Goal: Find specific page/section: Find specific page/section

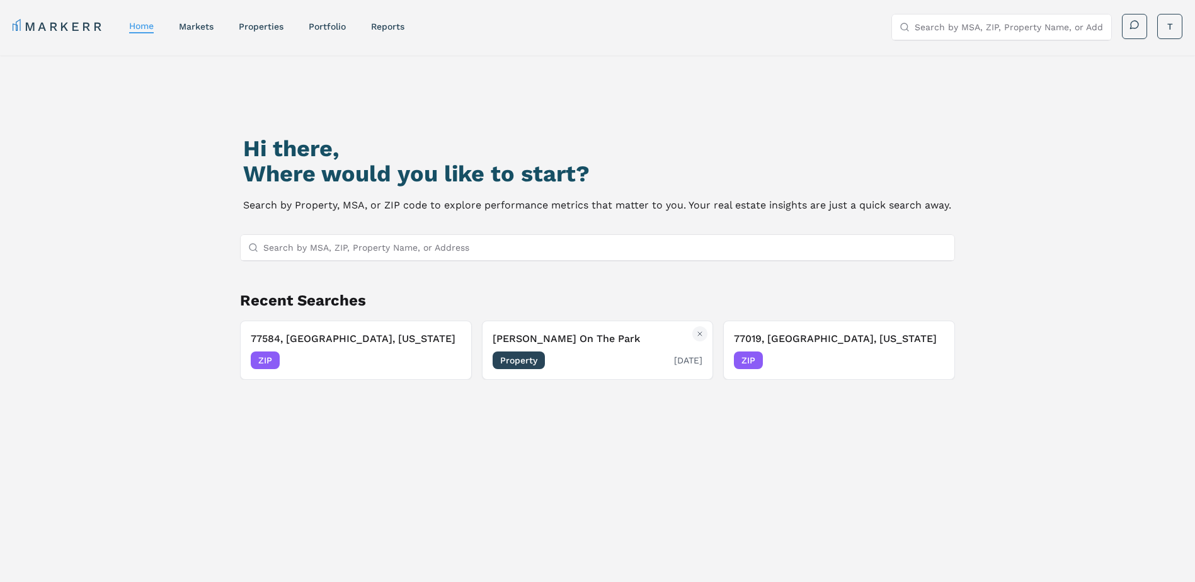
click at [529, 360] on span "Property" at bounding box center [519, 361] width 52 height 18
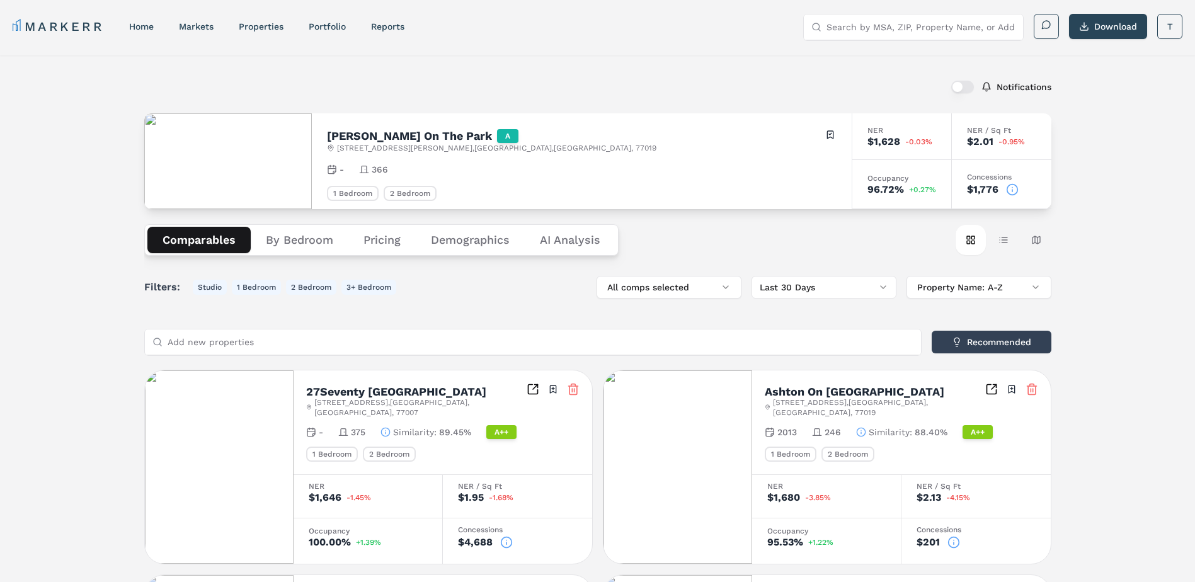
scroll to position [126, 0]
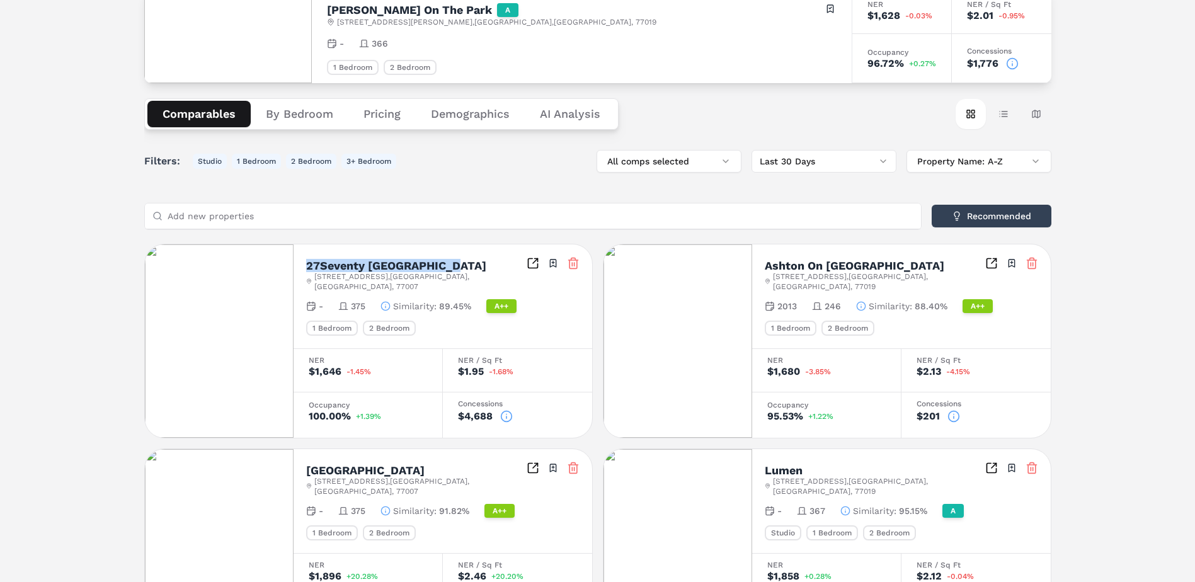
drag, startPoint x: 454, startPoint y: 265, endPoint x: 298, endPoint y: 269, distance: 155.7
click at [298, 269] on div "[GEOGRAPHIC_DATA][STREET_ADDRESS] Toggle portfolio menu - 375 Similarity : 89.4…" at bounding box center [443, 296] width 299 height 104
copy h2 "27Seventy [GEOGRAPHIC_DATA]"
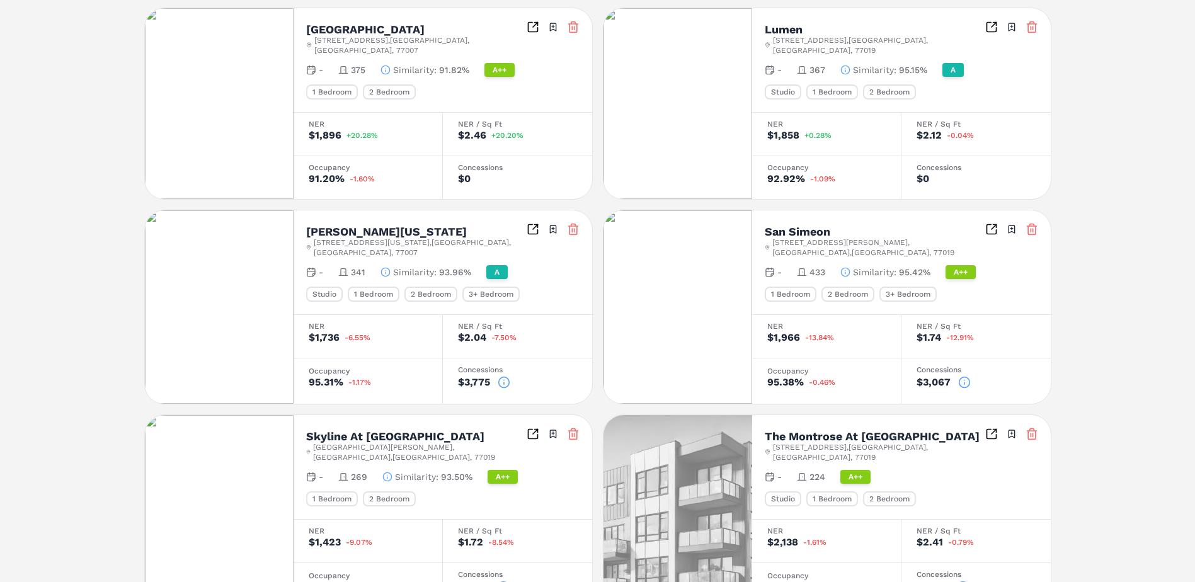
scroll to position [630, 0]
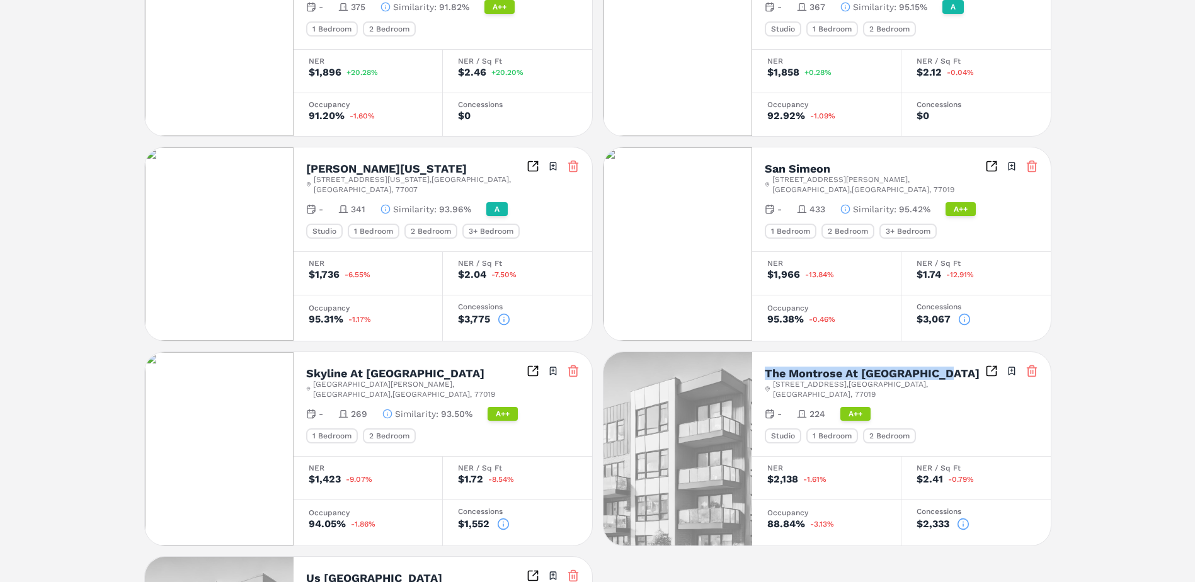
drag, startPoint x: 761, startPoint y: 341, endPoint x: 956, endPoint y: 344, distance: 194.7
click at [956, 352] on div "The Montrose At [GEOGRAPHIC_DATA] [STREET_ADDRESS] Toggle portfolio menu - 224 …" at bounding box center [901, 404] width 299 height 104
drag, startPoint x: 956, startPoint y: 344, endPoint x: 875, endPoint y: 343, distance: 80.7
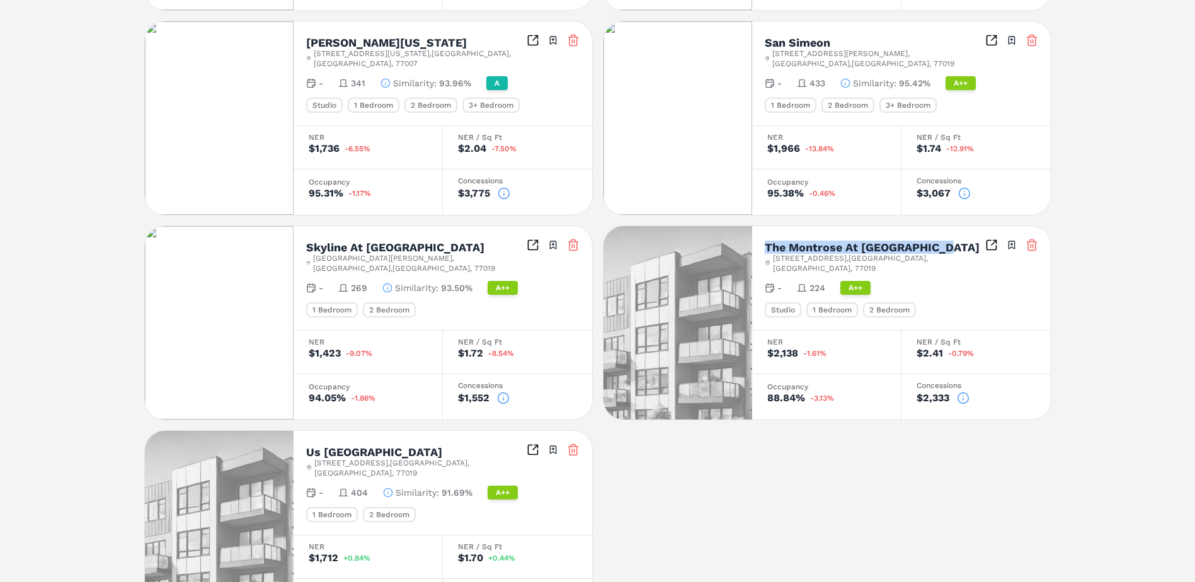
scroll to position [796, 0]
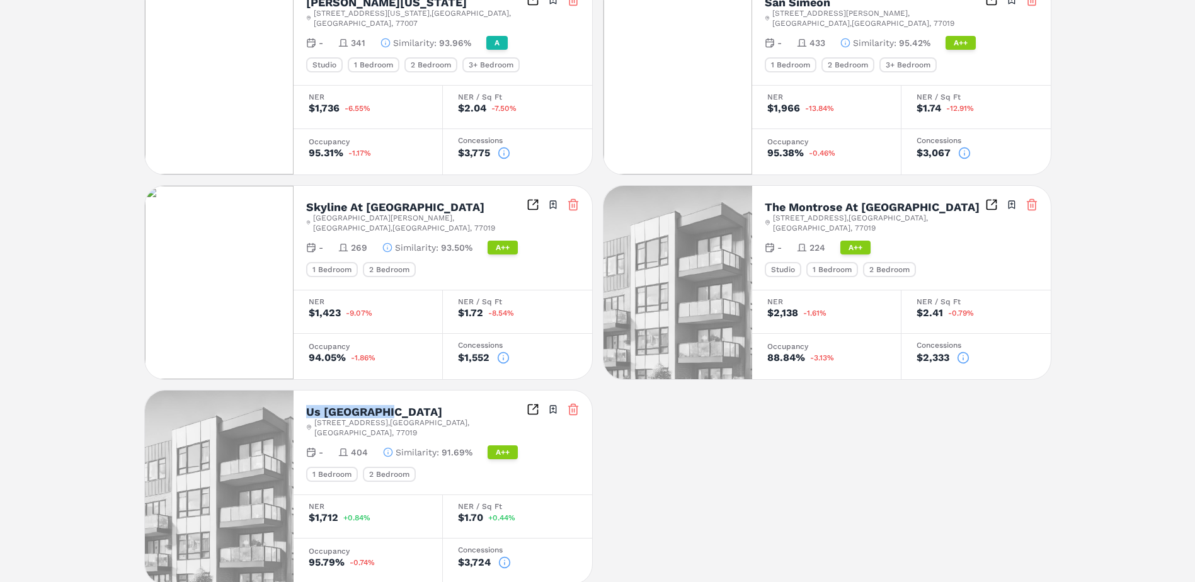
drag, startPoint x: 388, startPoint y: 372, endPoint x: 306, endPoint y: 377, distance: 81.4
click at [306, 406] on div "Us [GEOGRAPHIC_DATA]" at bounding box center [416, 411] width 221 height 11
copy h2 "Us [GEOGRAPHIC_DATA]"
